Goal: Find contact information: Find contact information

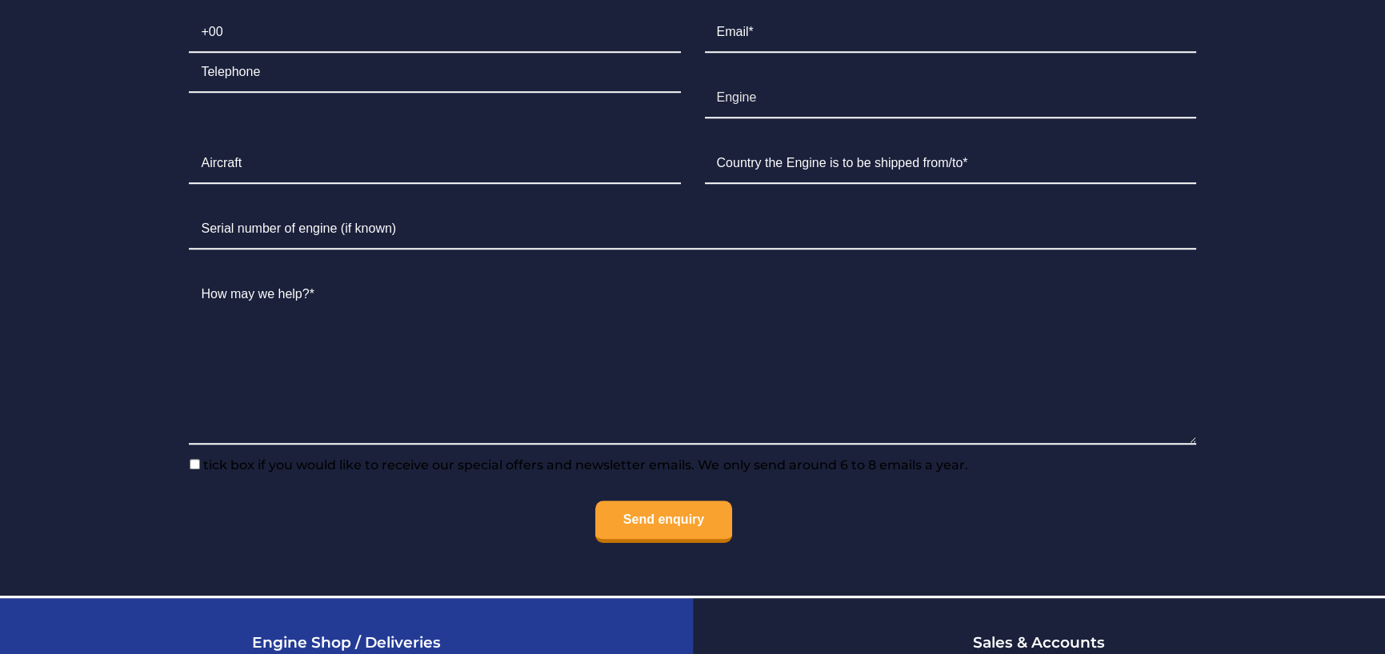
scroll to position [3903, 0]
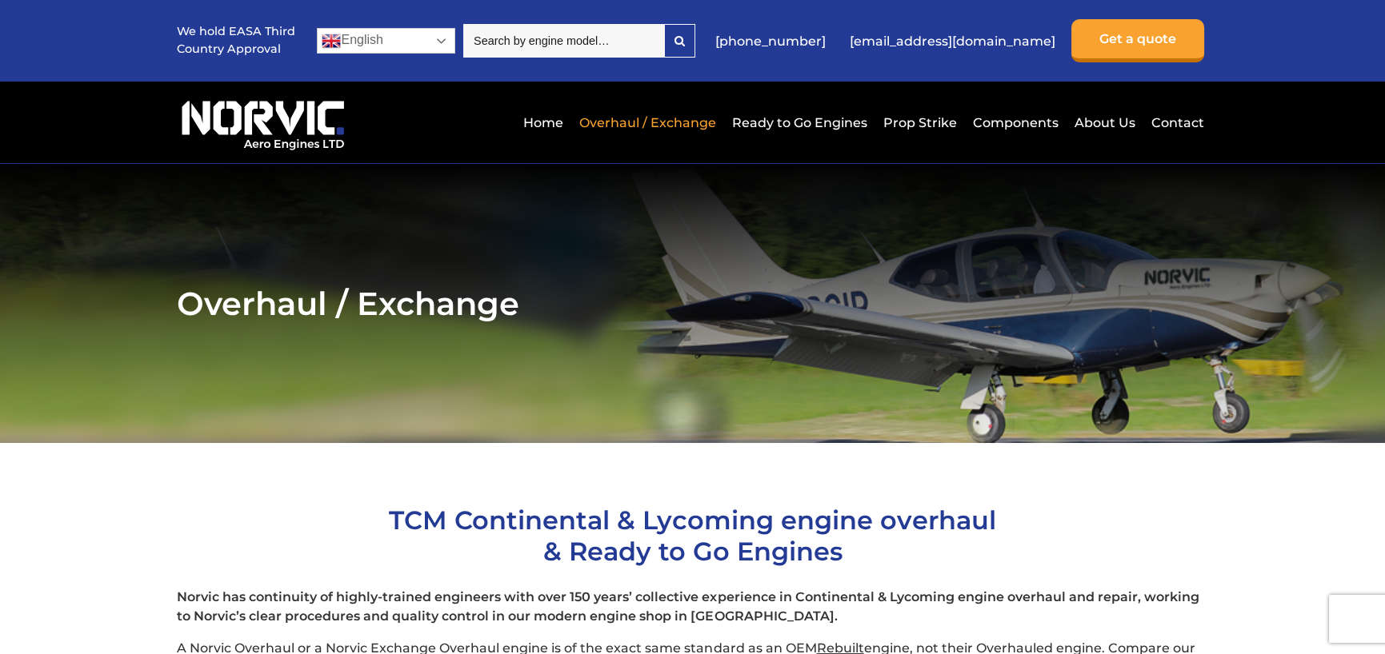
click at [442, 39] on link "English" at bounding box center [386, 41] width 138 height 26
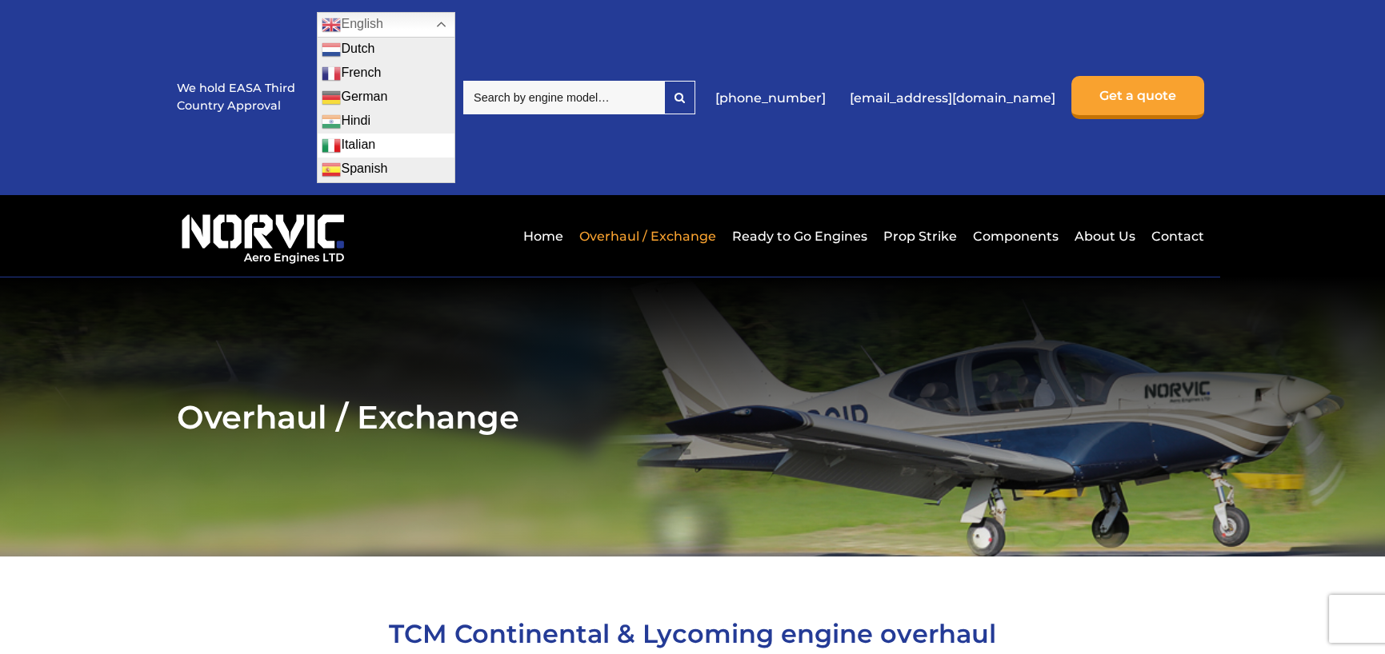
click at [335, 142] on img at bounding box center [331, 145] width 19 height 19
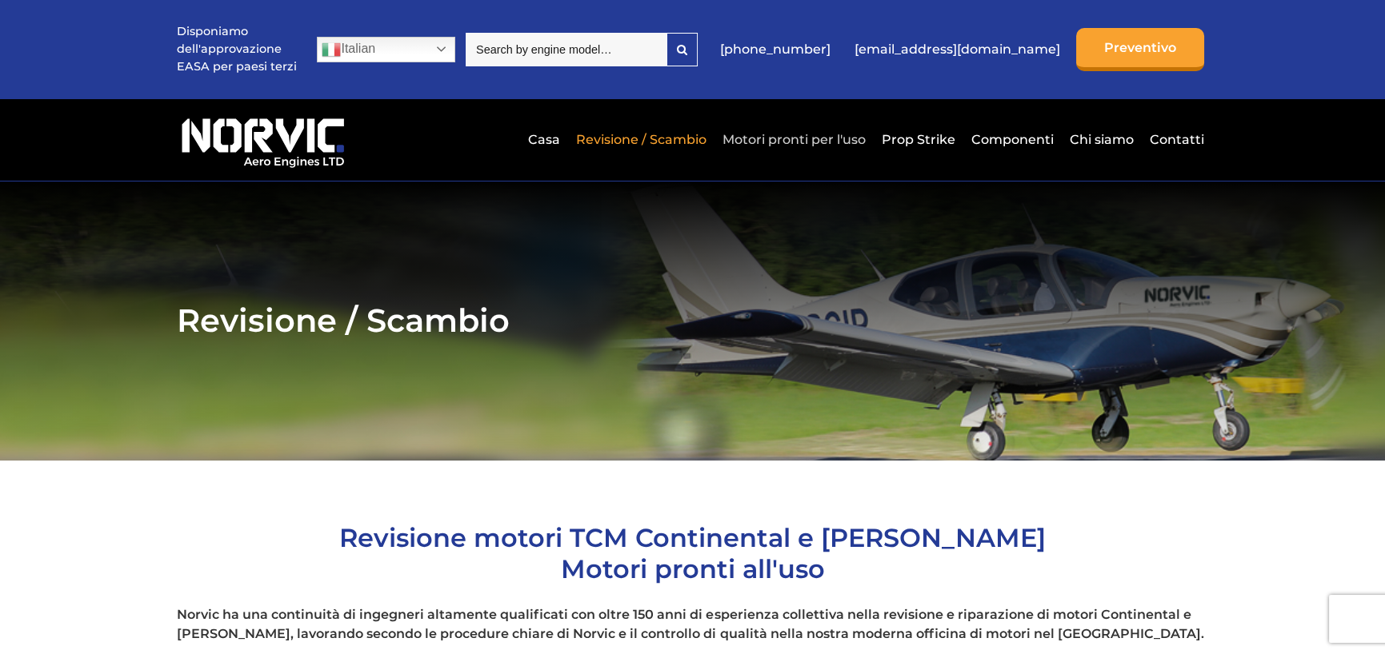
click at [778, 140] on link "Motori pronti per l'uso" at bounding box center [793, 139] width 151 height 39
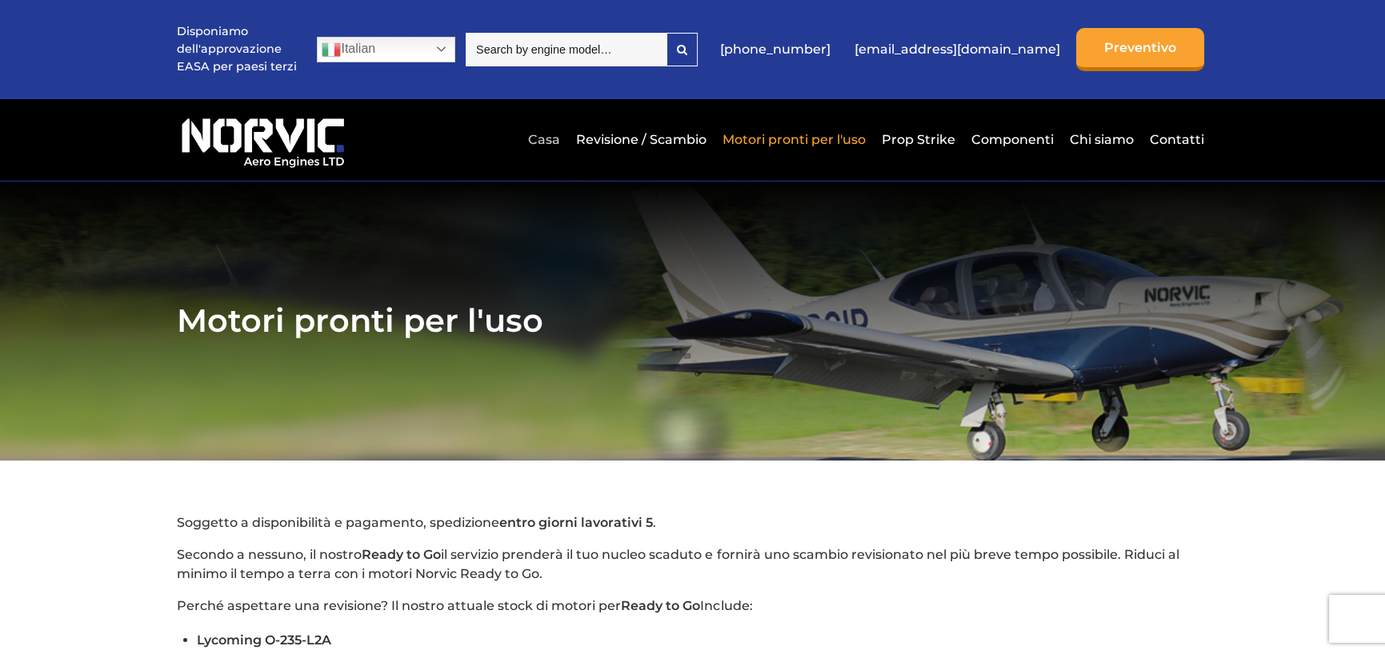
click at [552, 142] on link "Casa" at bounding box center [544, 139] width 40 height 39
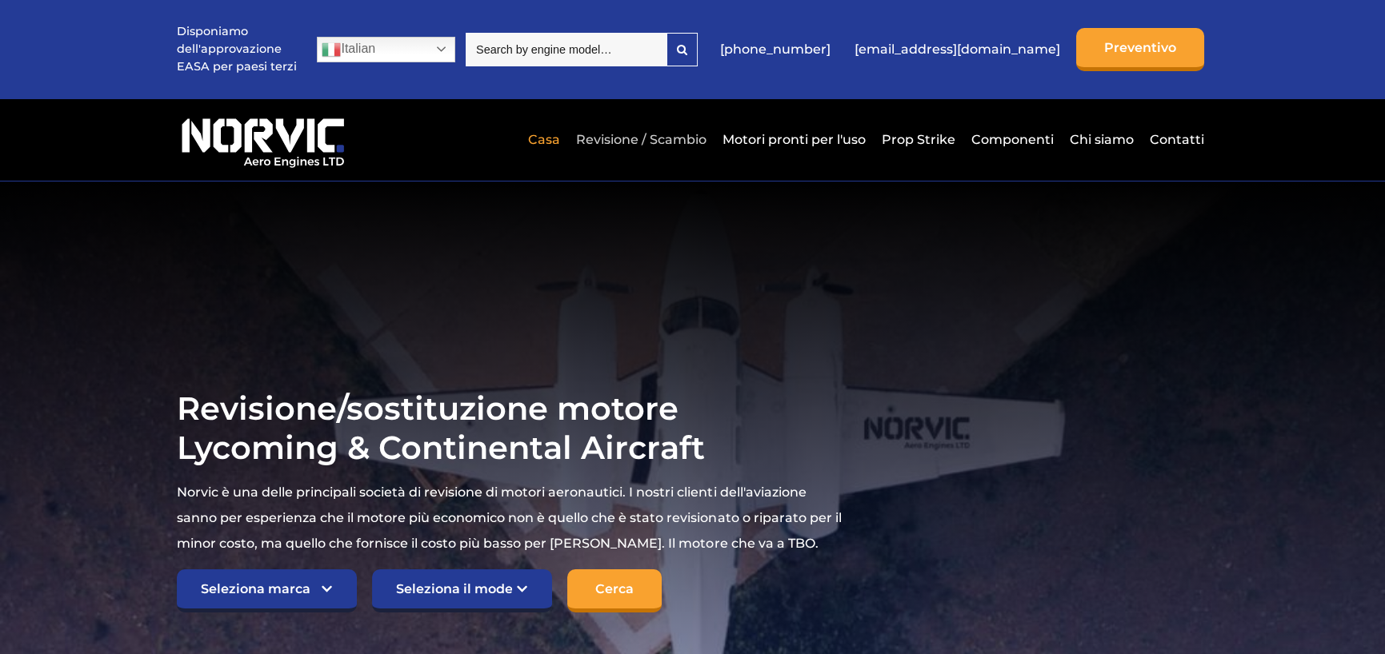
click at [613, 140] on link "Revisione / Scambio" at bounding box center [641, 139] width 138 height 39
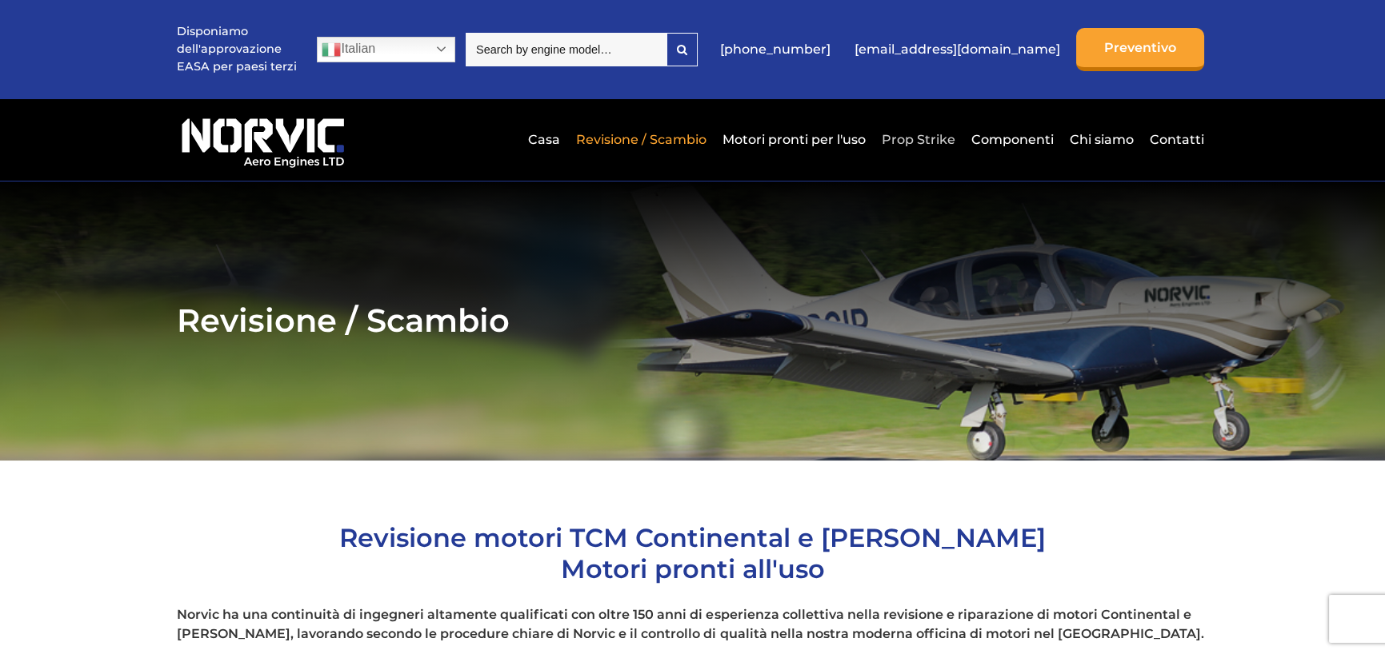
click at [920, 143] on link "Prop Strike" at bounding box center [919, 139] width 82 height 39
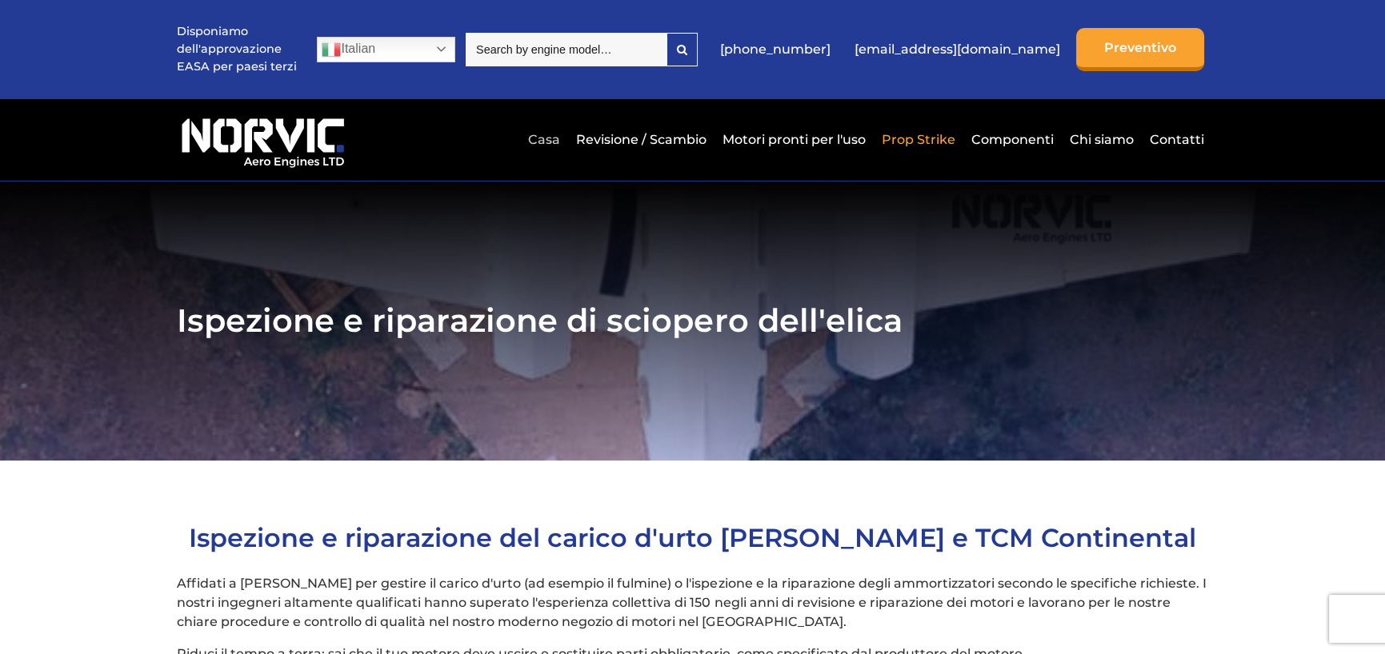
click at [544, 140] on link "Casa" at bounding box center [544, 139] width 40 height 39
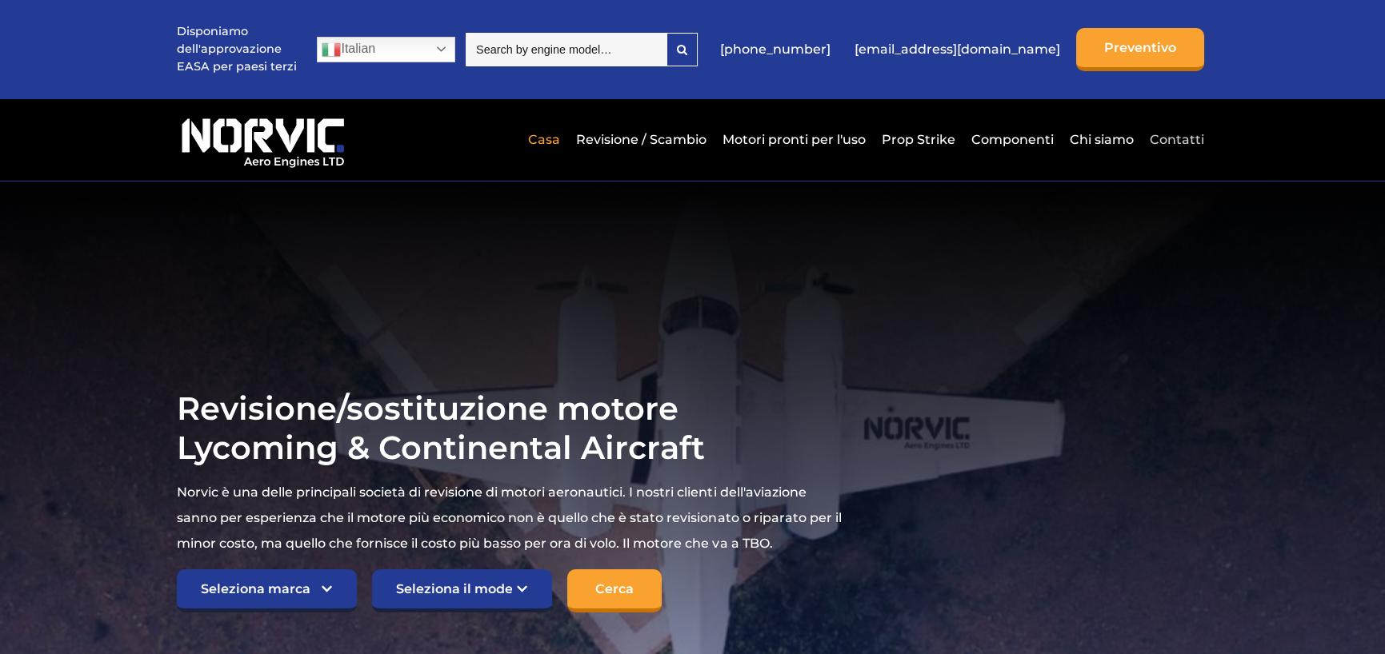
click at [1161, 135] on link "Contatti" at bounding box center [1175, 139] width 58 height 39
